Goal: Information Seeking & Learning: Learn about a topic

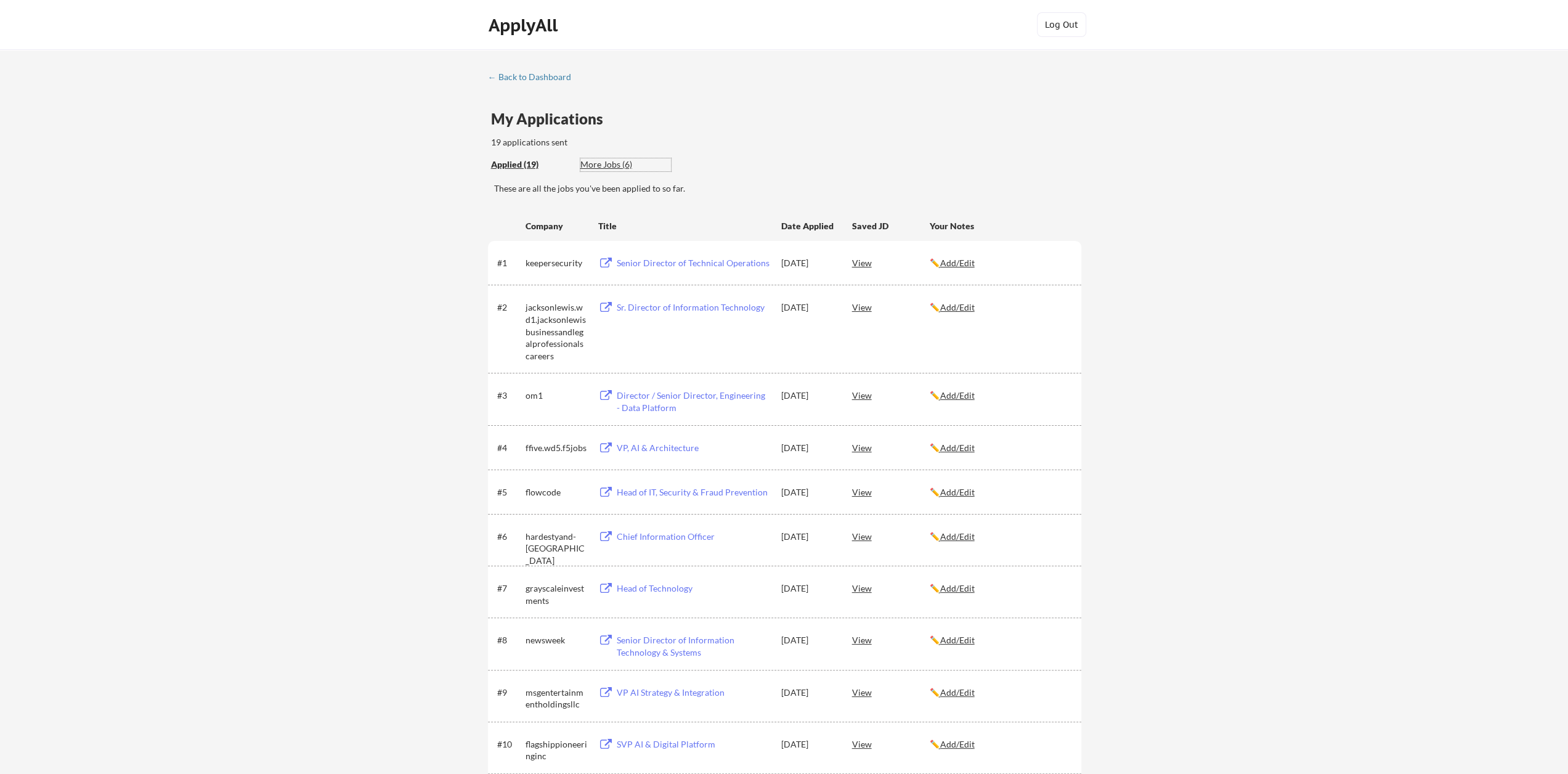
click at [598, 159] on div "More Jobs (6)" at bounding box center [626, 165] width 91 height 13
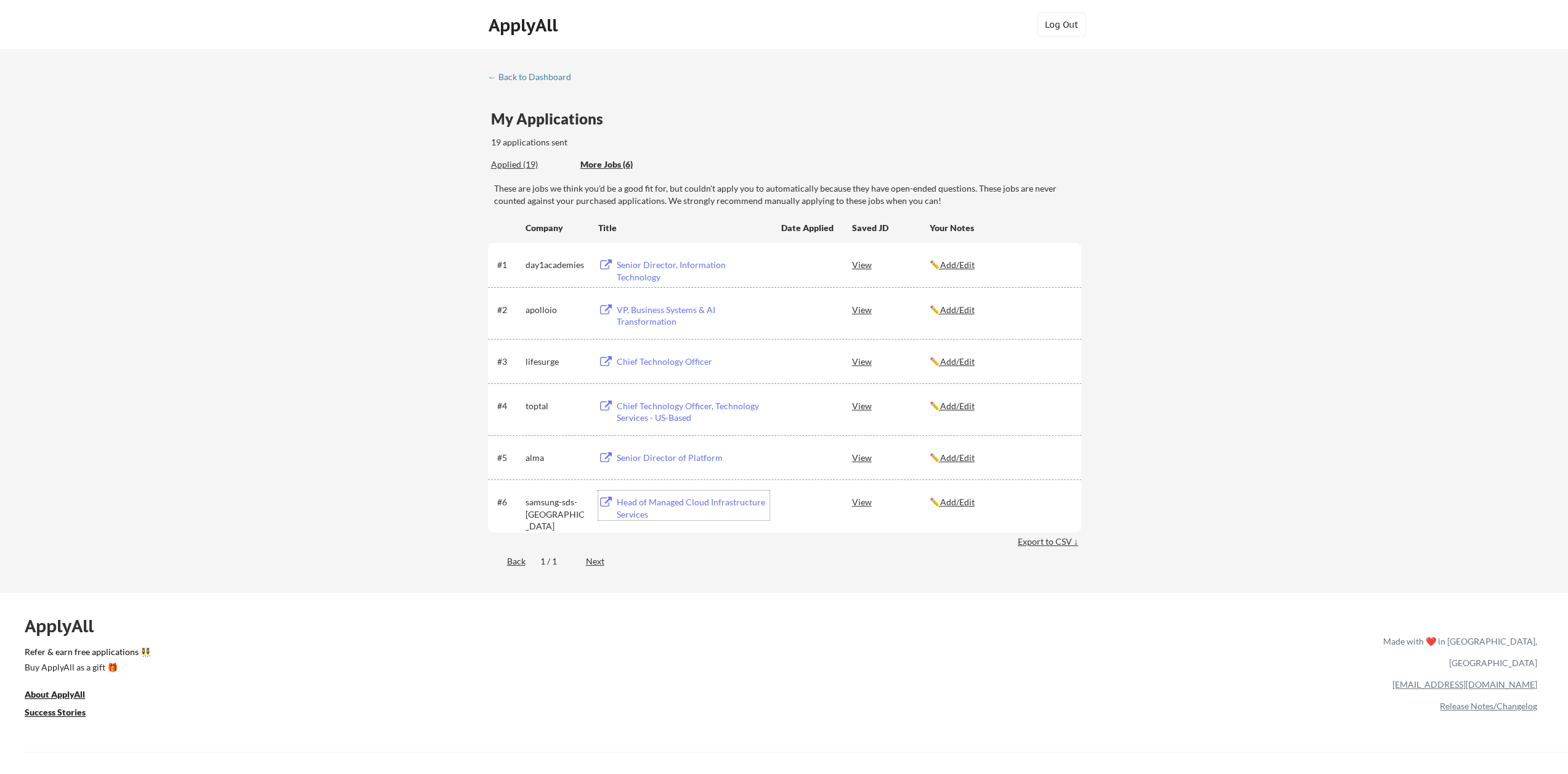
click at [727, 505] on div "Head of Managed Cloud Infrastructure Services" at bounding box center [693, 508] width 153 height 24
click at [863, 502] on div "View" at bounding box center [891, 501] width 78 height 22
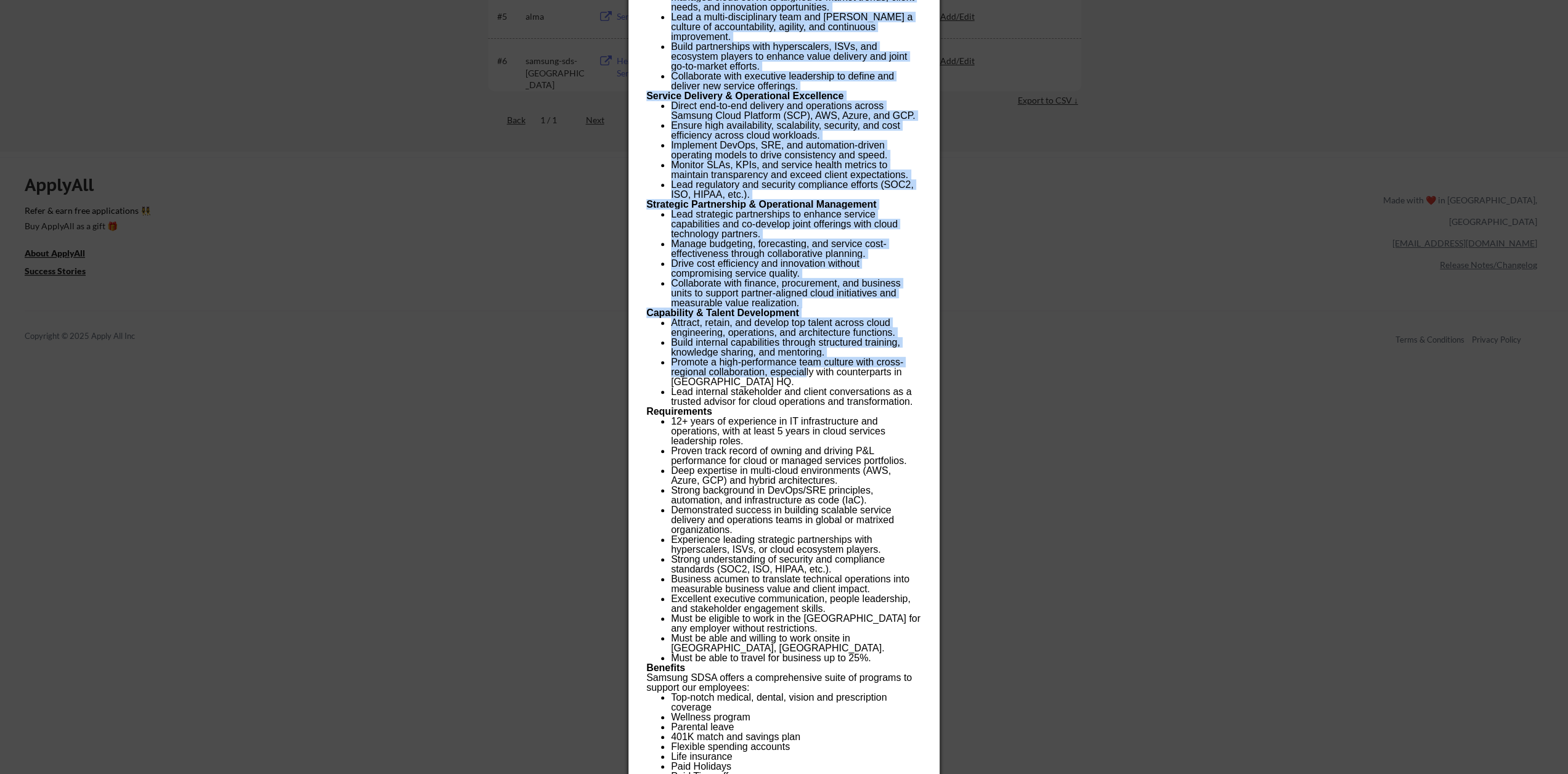
scroll to position [599, 0]
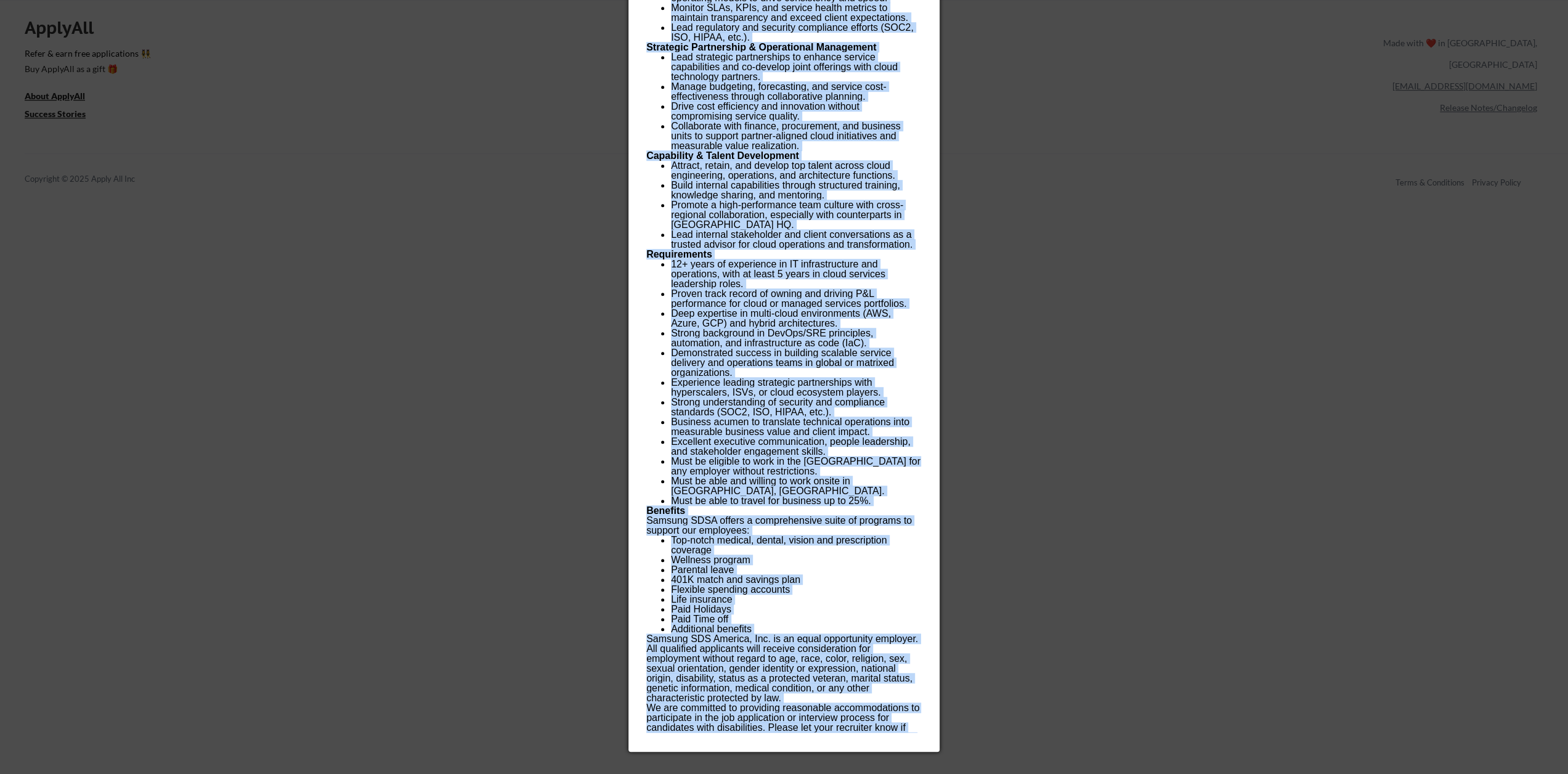
drag, startPoint x: 649, startPoint y: 96, endPoint x: 819, endPoint y: 731, distance: 657.4
click at [819, 731] on div "Head of Managed Cloud Infrastructure Services samsung-sds-america Company Overv…" at bounding box center [784, 92] width 311 height 1320
drag, startPoint x: 735, startPoint y: 265, endPoint x: 752, endPoint y: 271, distance: 18.0
click at [752, 289] on li "Proven track record of owning and driving P&L performance for cloud or managed …" at bounding box center [796, 298] width 250 height 20
copy div "Loremip Dolorsit: Ametcon ADI Elitsed (DOEI), tem IN utl etdolorema ali en Admi…"
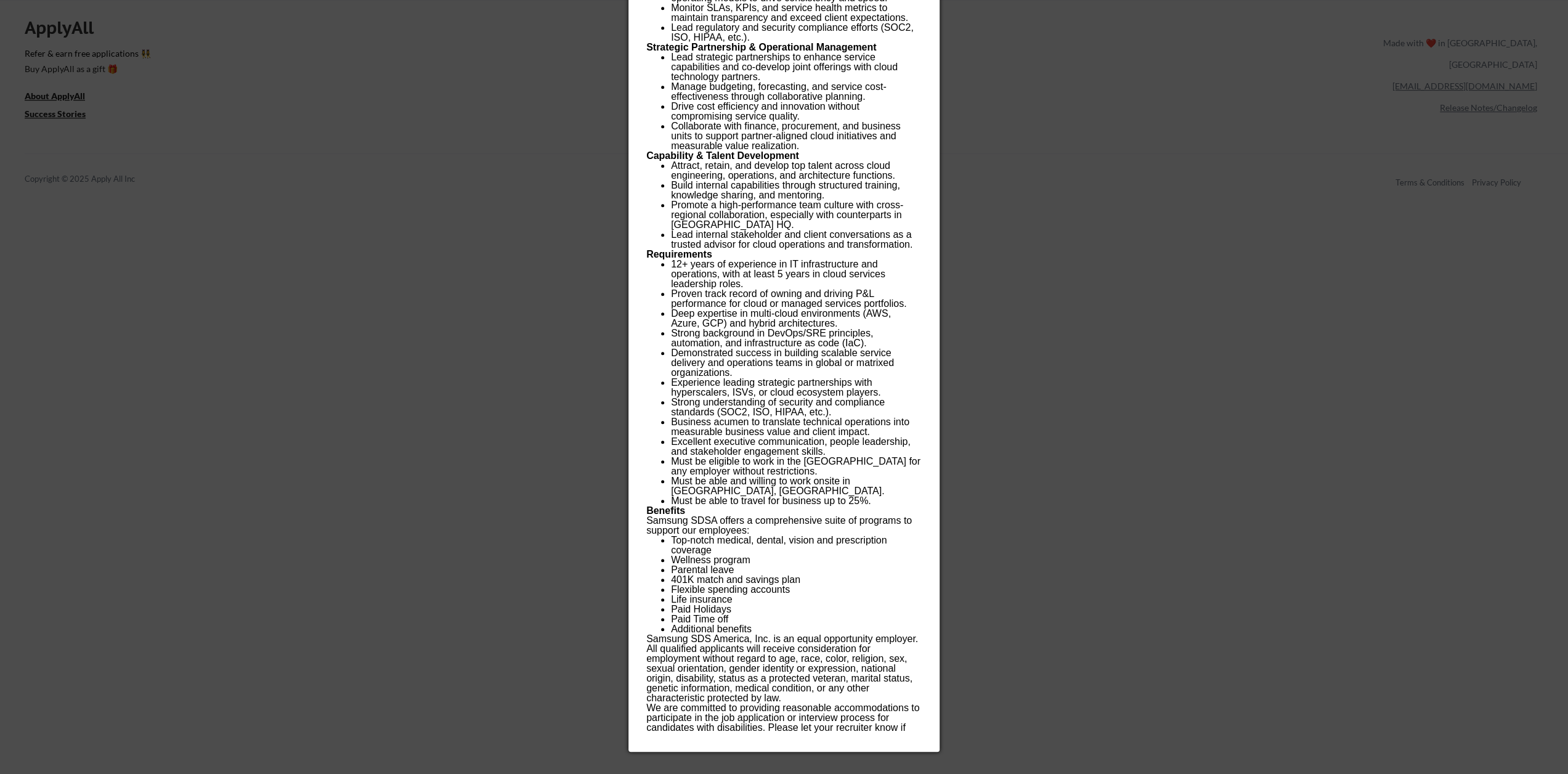
click at [1115, 168] on div at bounding box center [784, 387] width 1568 height 774
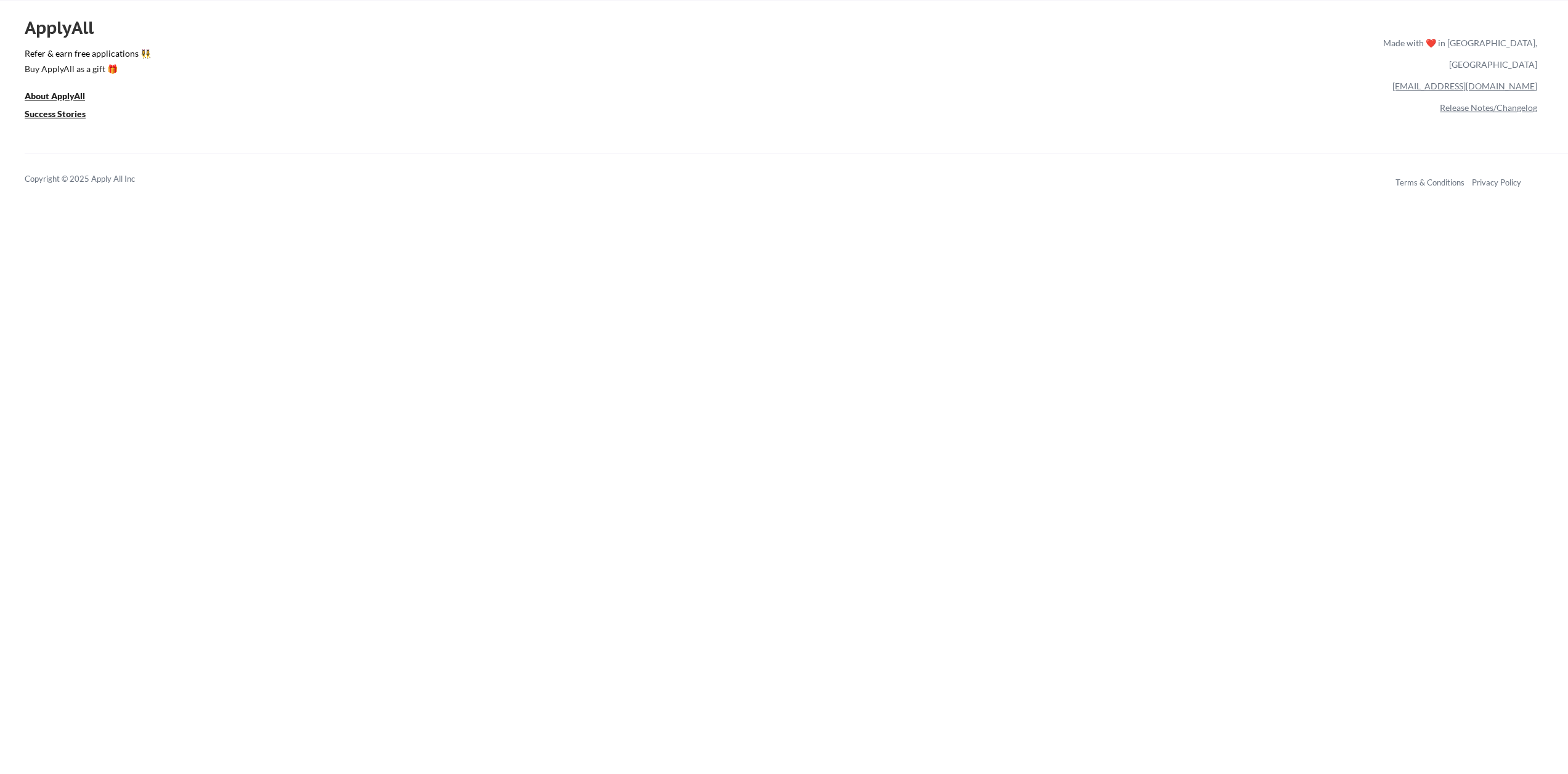
drag, startPoint x: 1122, startPoint y: 72, endPoint x: 1104, endPoint y: 72, distance: 18.0
click at [1122, 72] on div "ApplyAll Refer & earn free applications 👯‍♀️ Buy ApplyAll as a gift 🎁 About App…" at bounding box center [784, 106] width 1568 height 195
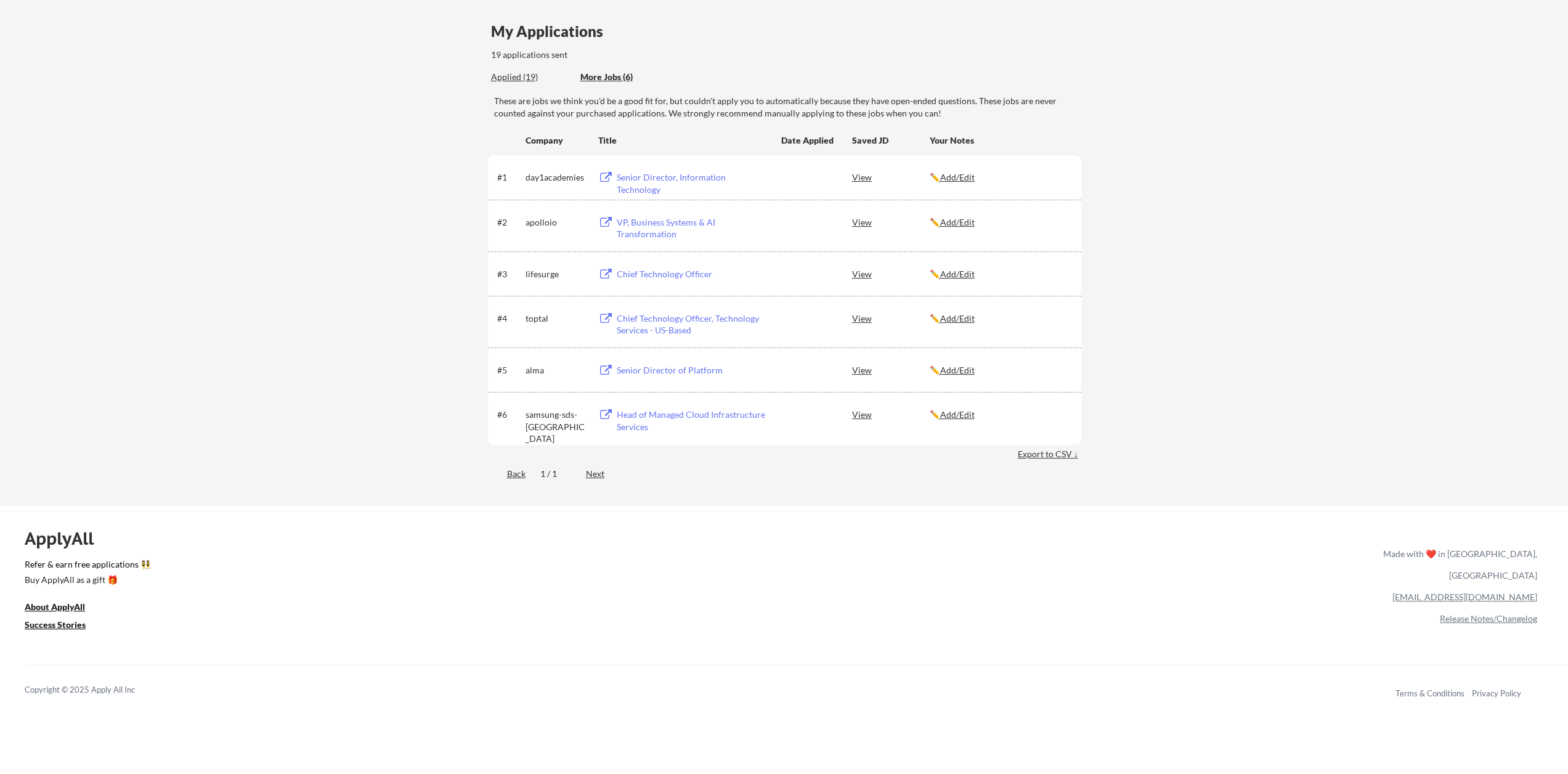
scroll to position [0, 0]
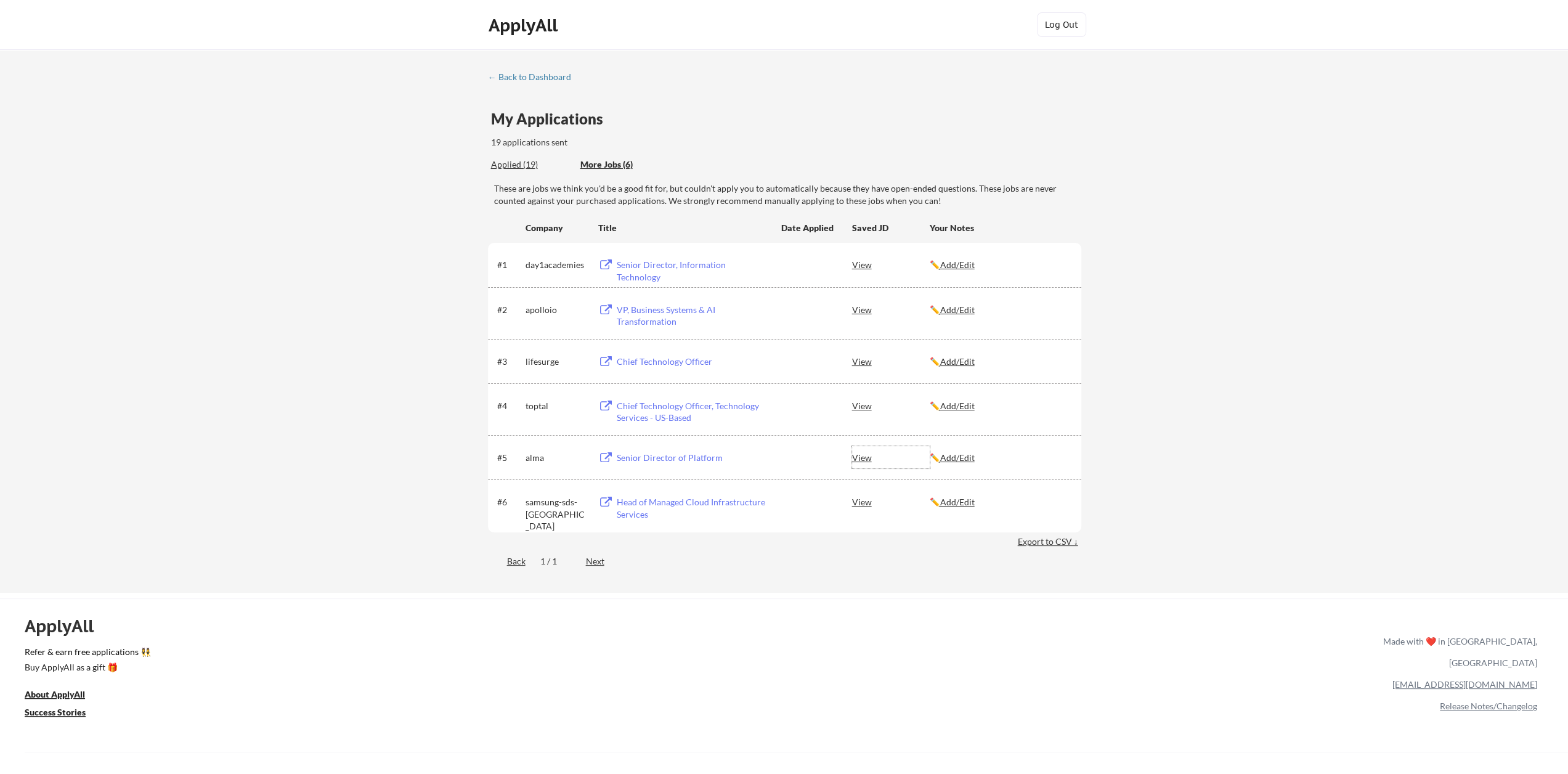
click at [865, 458] on div "View" at bounding box center [891, 458] width 78 height 22
click at [664, 458] on div "Senior Director of Platform" at bounding box center [693, 458] width 153 height 13
click at [657, 455] on div "Senior Director of Platform" at bounding box center [693, 458] width 153 height 13
click at [645, 501] on div "Head of Managed Cloud Infrastructure Services" at bounding box center [693, 508] width 153 height 24
click at [664, 265] on div "Senior Director, Information Technology" at bounding box center [693, 270] width 153 height 24
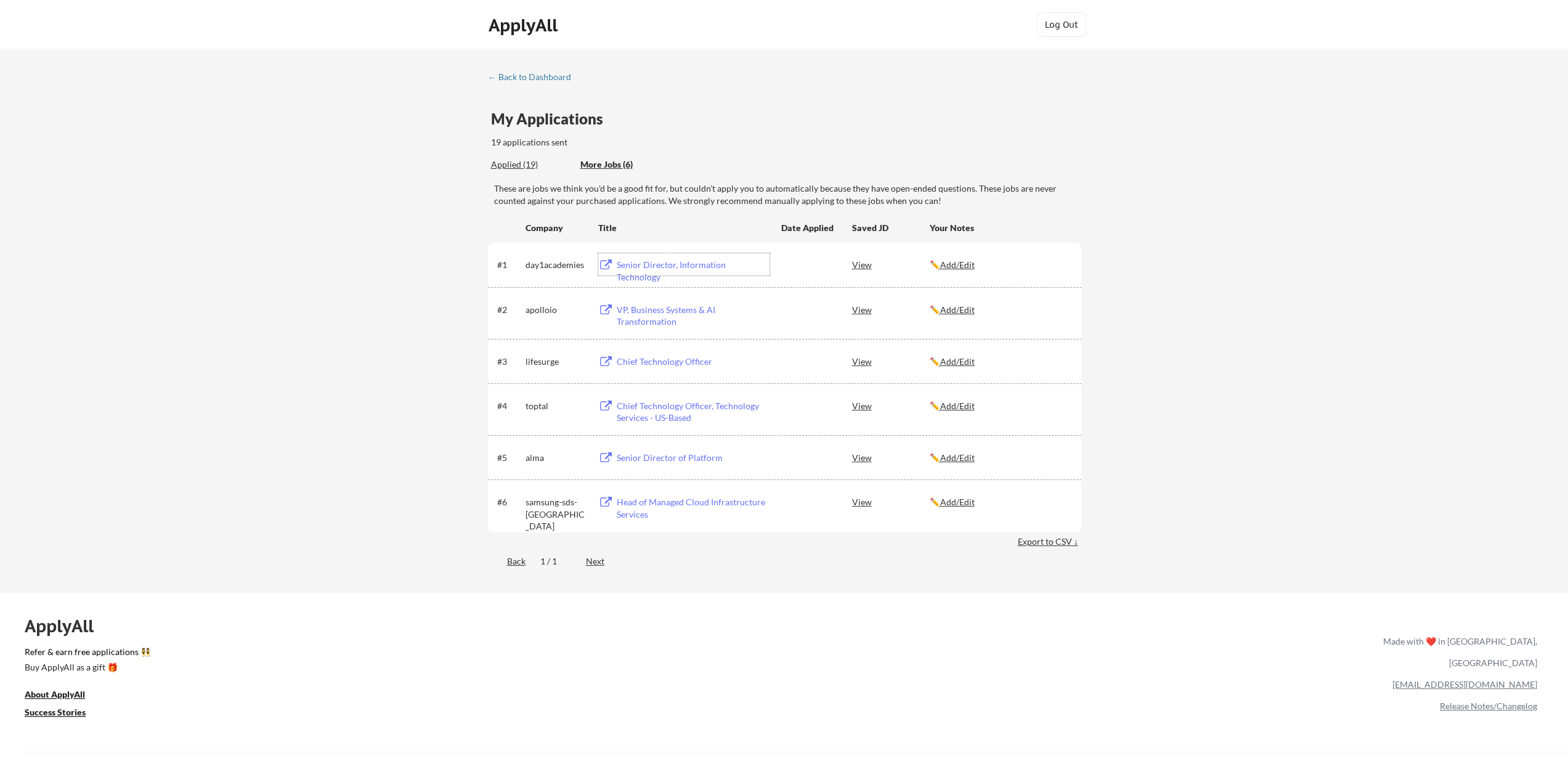
drag, startPoint x: 714, startPoint y: 266, endPoint x: 674, endPoint y: 265, distance: 40.0
drag, startPoint x: 674, startPoint y: 265, endPoint x: 684, endPoint y: 265, distance: 10.0
click at [684, 265] on div "Senior Director, Information Technology" at bounding box center [693, 270] width 153 height 24
